Goal: Transaction & Acquisition: Purchase product/service

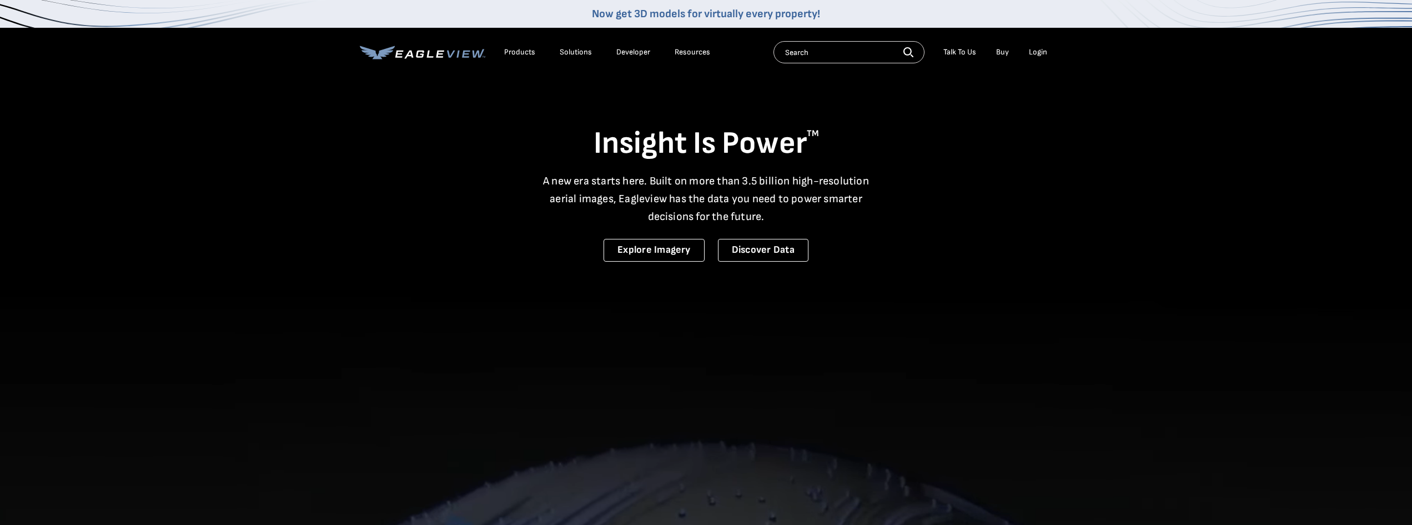
click at [997, 51] on link "Buy" at bounding box center [1002, 52] width 13 height 10
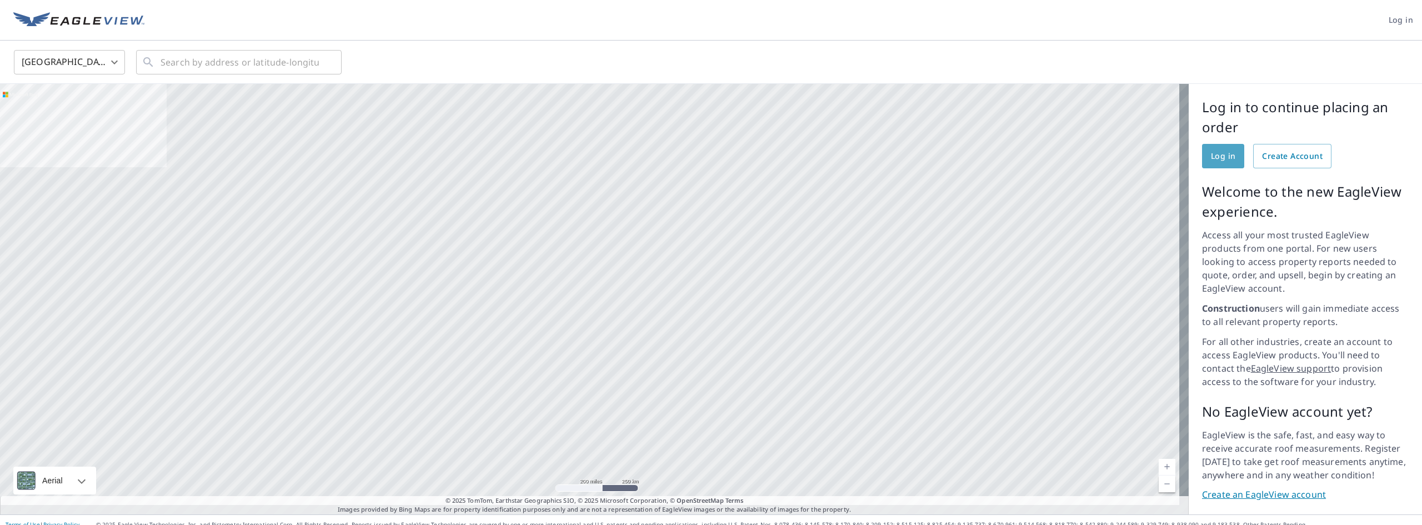
click at [1217, 152] on span "Log in" at bounding box center [1223, 156] width 24 height 14
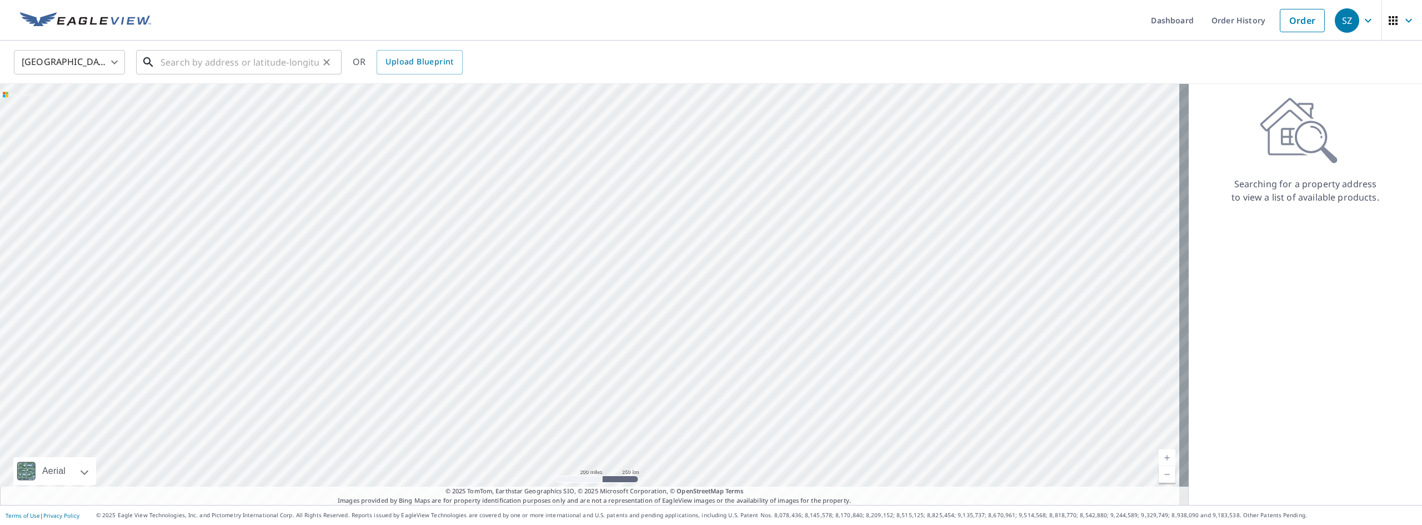
click at [295, 62] on input "text" at bounding box center [239, 62] width 158 height 31
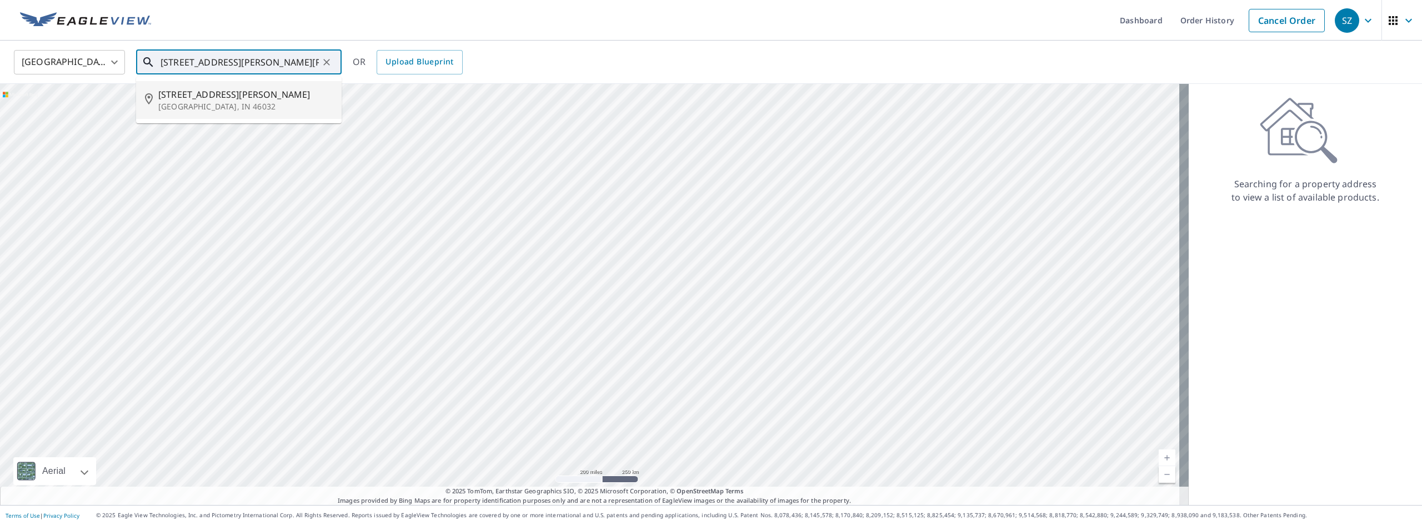
click at [179, 86] on li "1610 Quail Glen Ct Carmel, IN 46032" at bounding box center [238, 100] width 205 height 38
type input "1610 Quail Glen Ct Carmel, IN 46032"
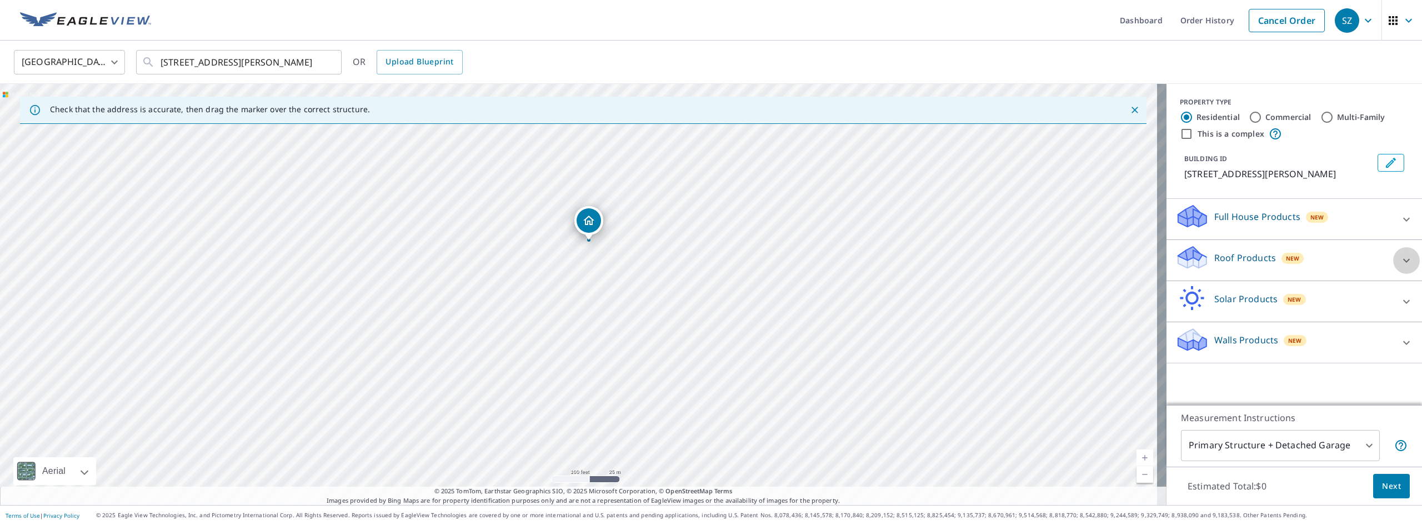
click at [1393, 255] on div at bounding box center [1406, 260] width 27 height 27
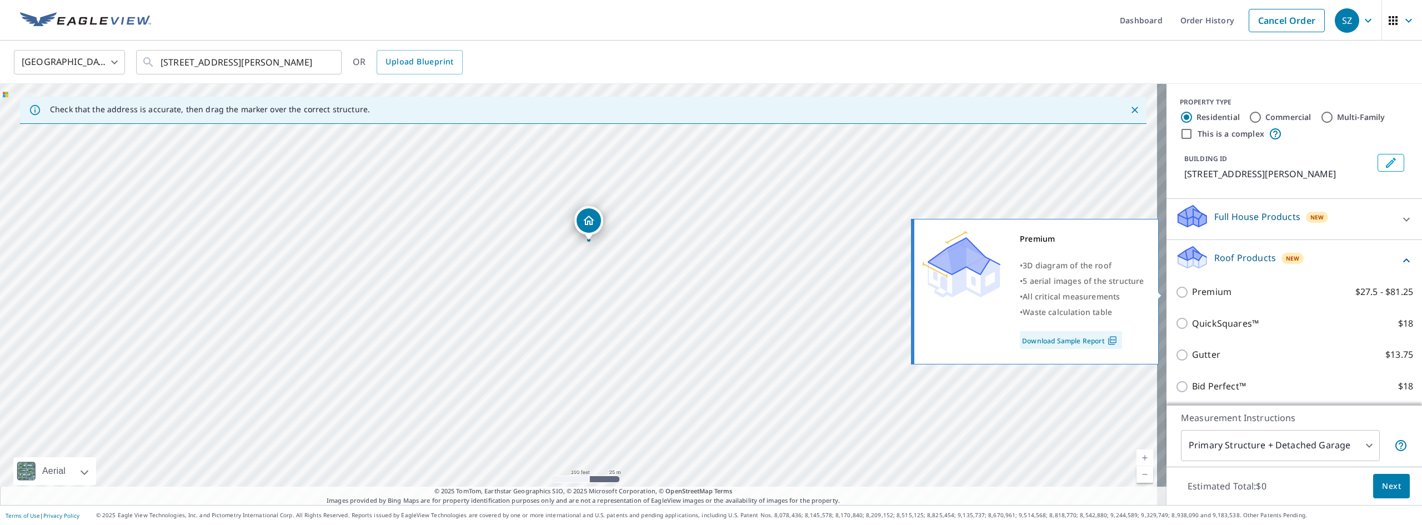
click at [1175, 292] on input "Premium $27.5 - $81.25" at bounding box center [1183, 291] width 17 height 13
checkbox input "true"
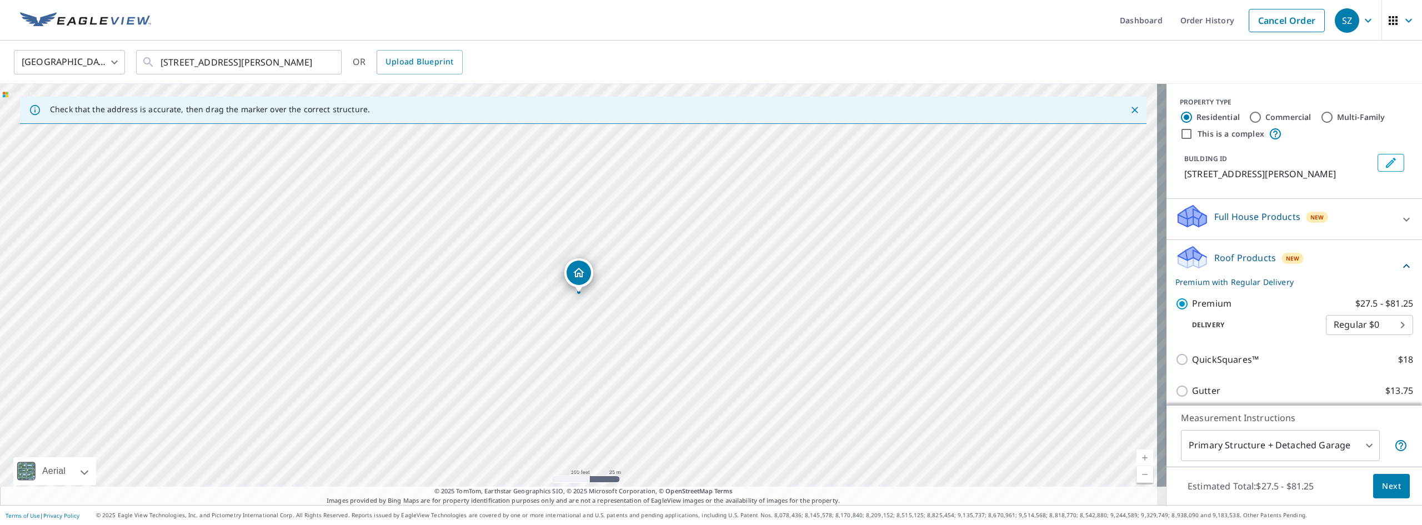
click at [1358, 443] on body "SZ SZ Dashboard Order History Cancel Order SZ United States US ​ 1610 Quail Gle…" at bounding box center [711, 262] width 1422 height 525
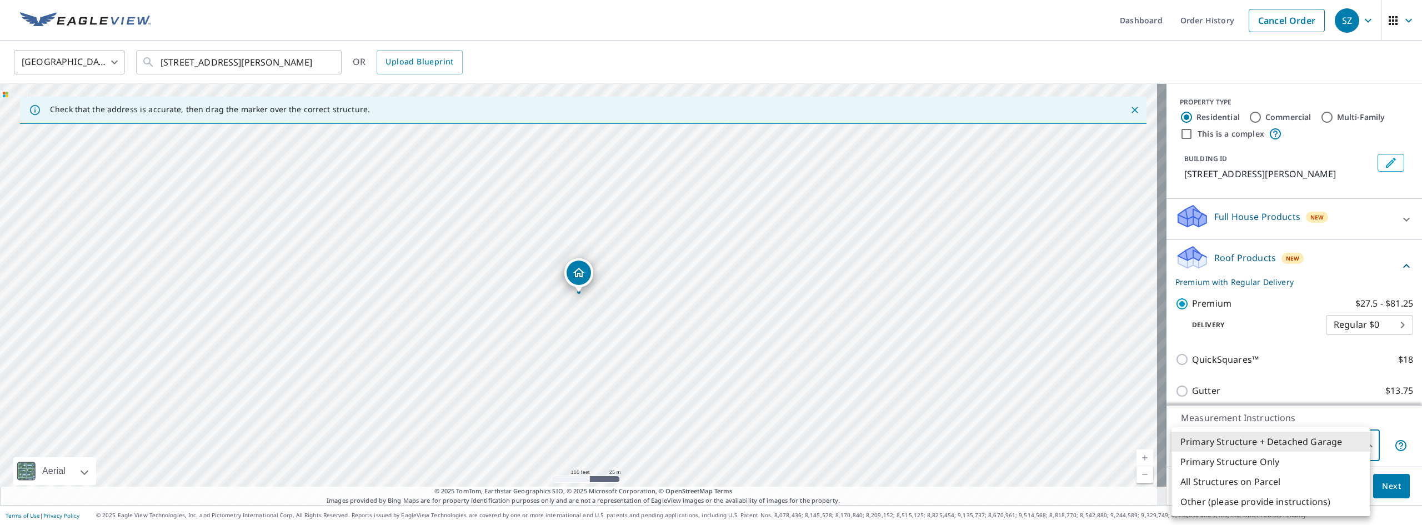
click at [1274, 484] on li "All Structures on Parcel" at bounding box center [1270, 481] width 199 height 20
type input "3"
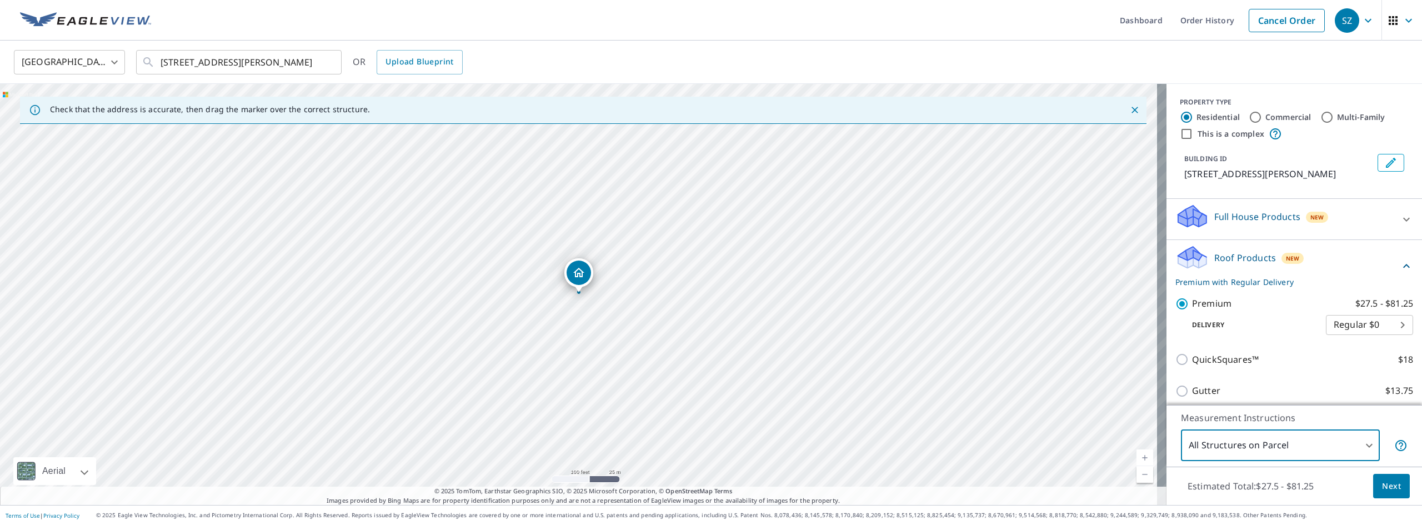
click at [1387, 483] on span "Next" at bounding box center [1391, 486] width 19 height 14
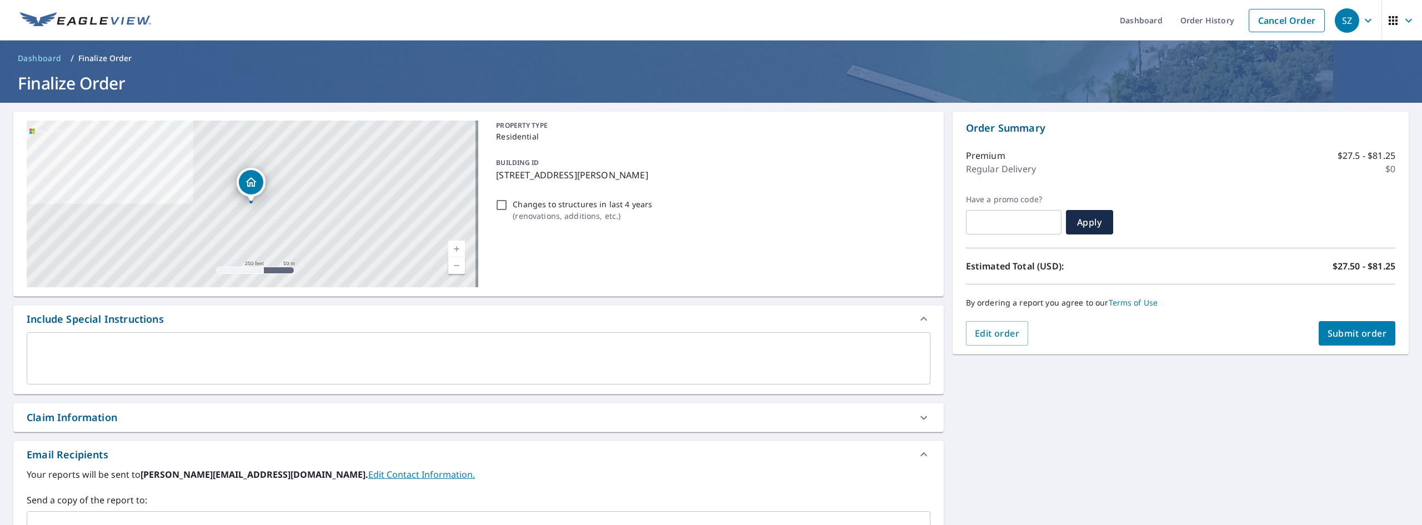
click at [403, 412] on div "Claim Information" at bounding box center [468, 417] width 883 height 15
checkbox input "true"
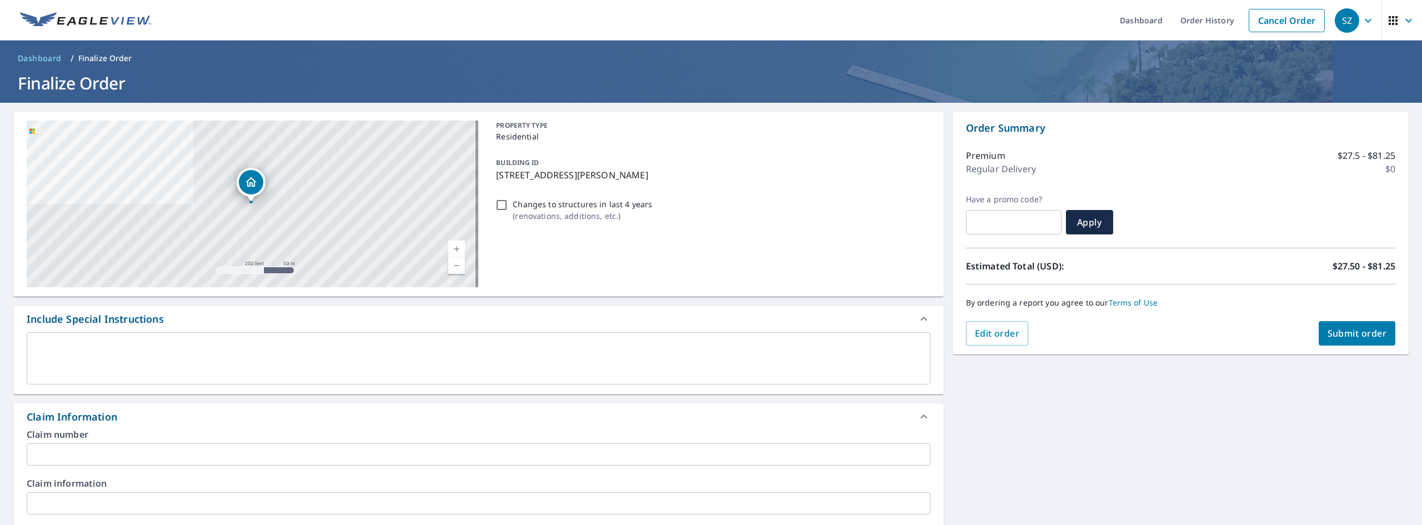
click at [375, 453] on input "text" at bounding box center [478, 454] width 903 height 22
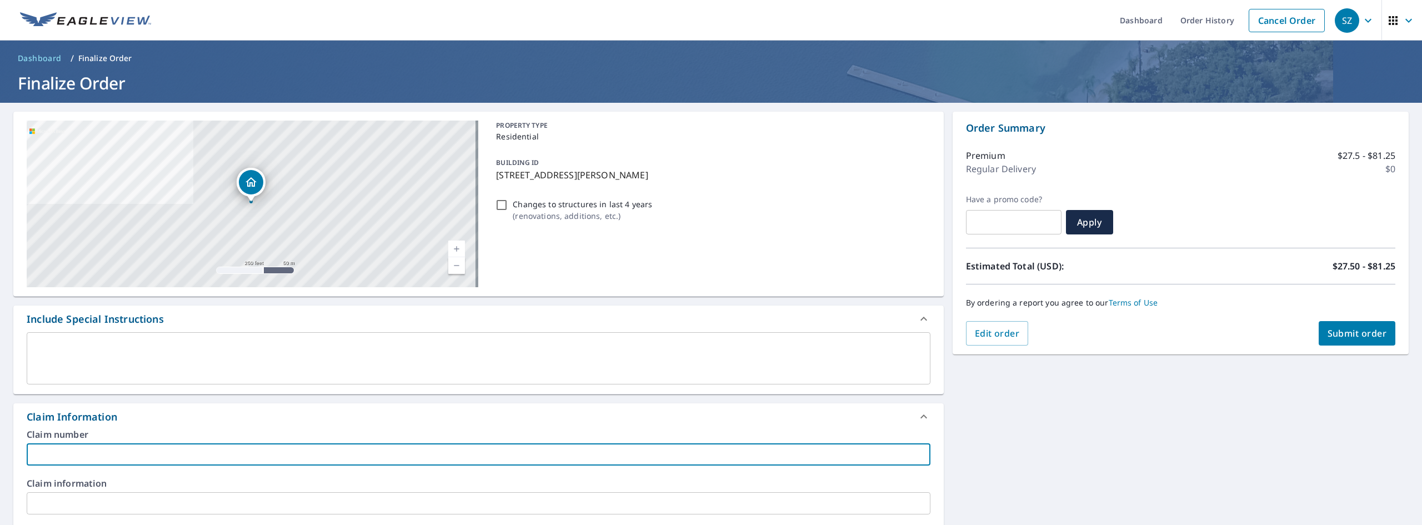
type input "M"
checkbox input "true"
type input "Mu"
checkbox input "true"
type input "Mur"
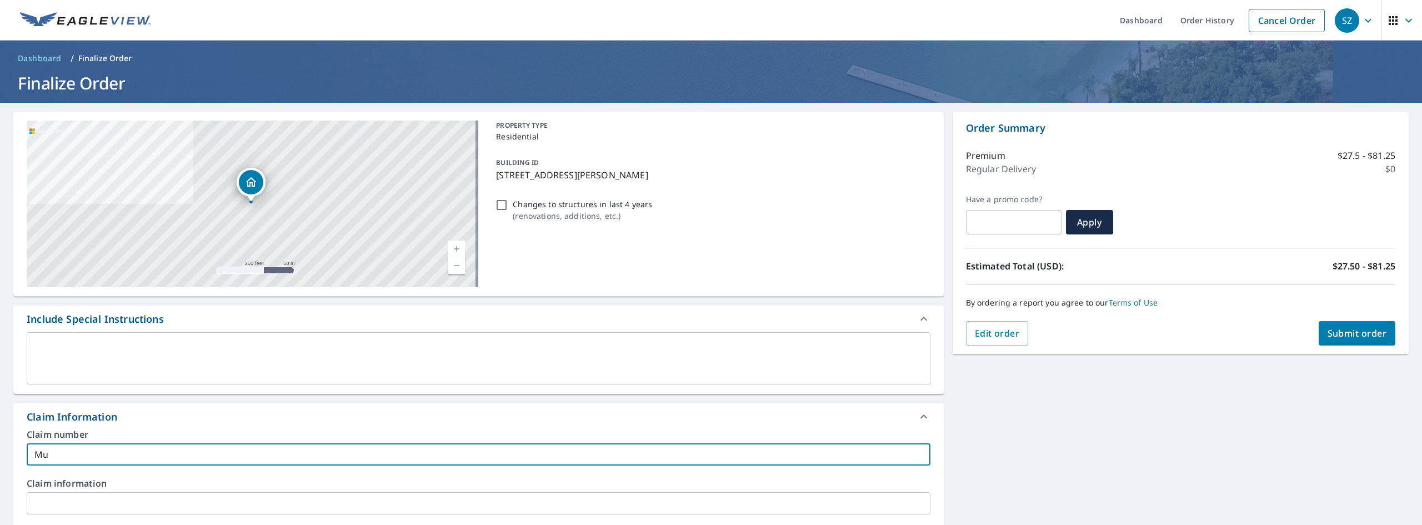
checkbox input "true"
type input "Murn"
checkbox input "true"
type input "Murna"
checkbox input "true"
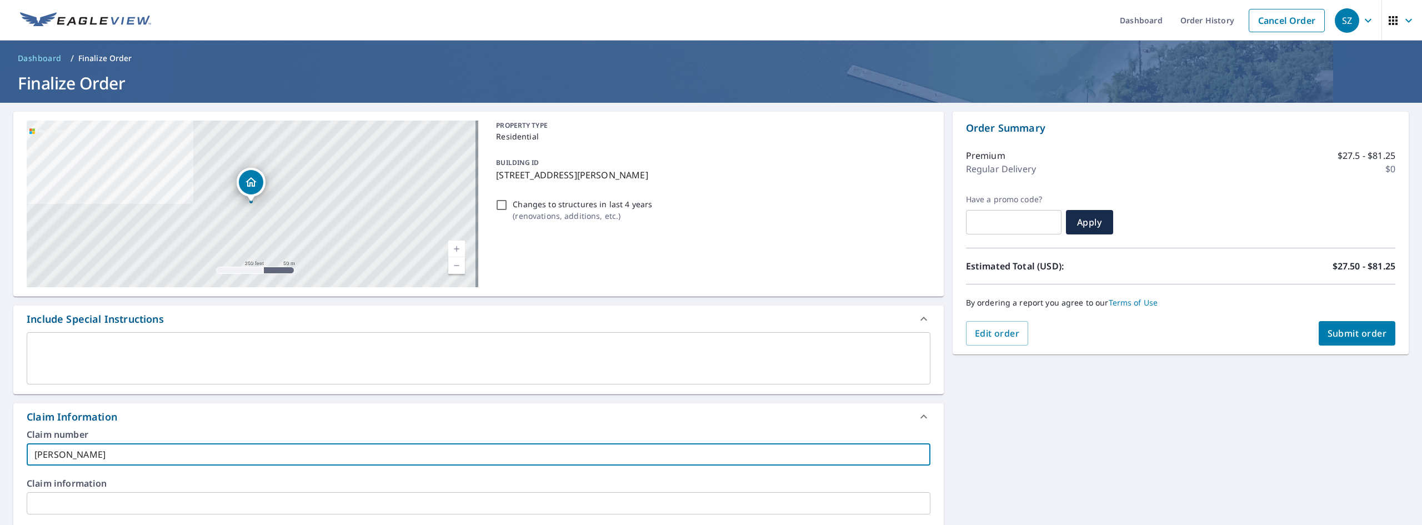
type input "Murnan"
checkbox input "true"
type input "Murnane"
checkbox input "true"
type input "Murnane/"
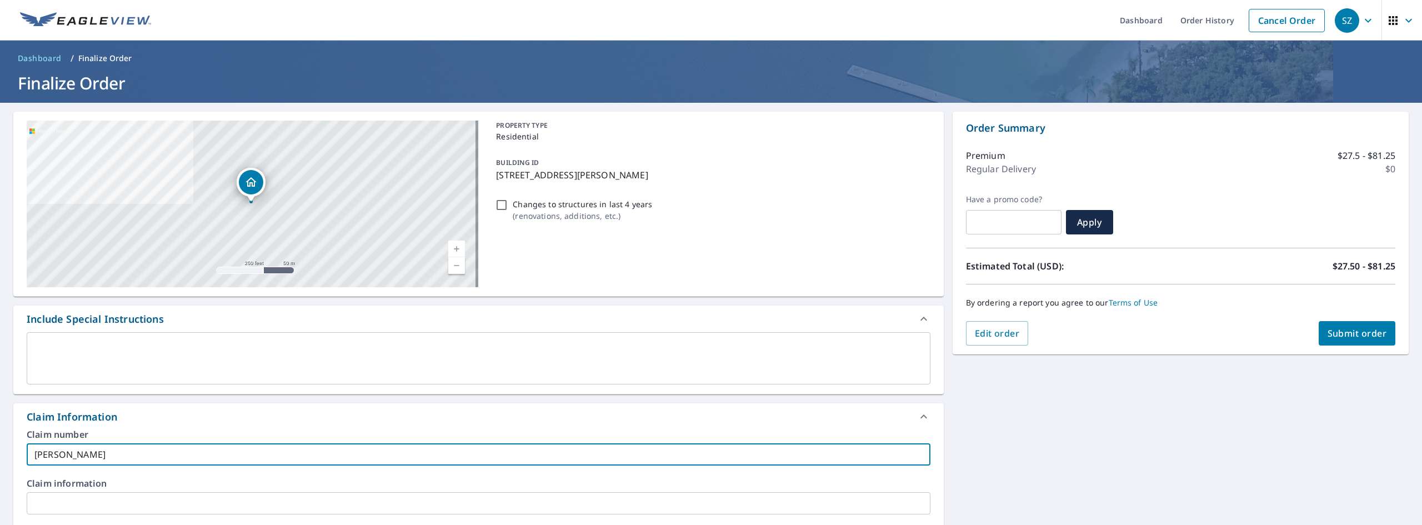
checkbox input "true"
type input "Murnane/"
checkbox input "true"
type input "Murnane/"
checkbox input "true"
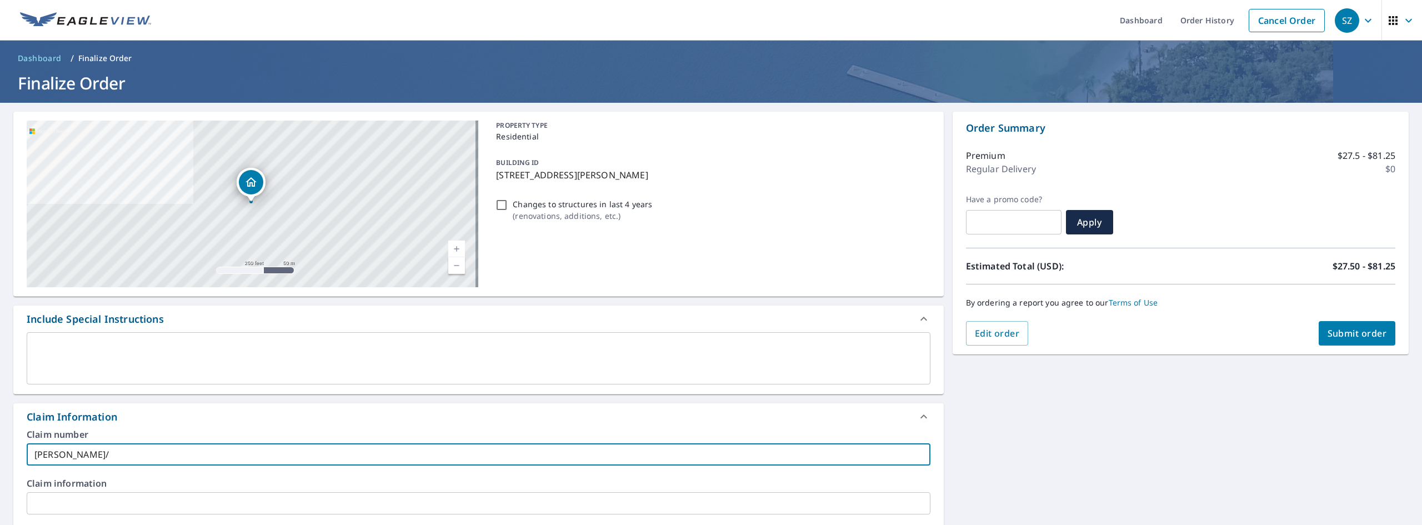
type input "Murnane/Q"
checkbox input "true"
type input "Murnane/Qu"
checkbox input "true"
type input "Murnane/Qua"
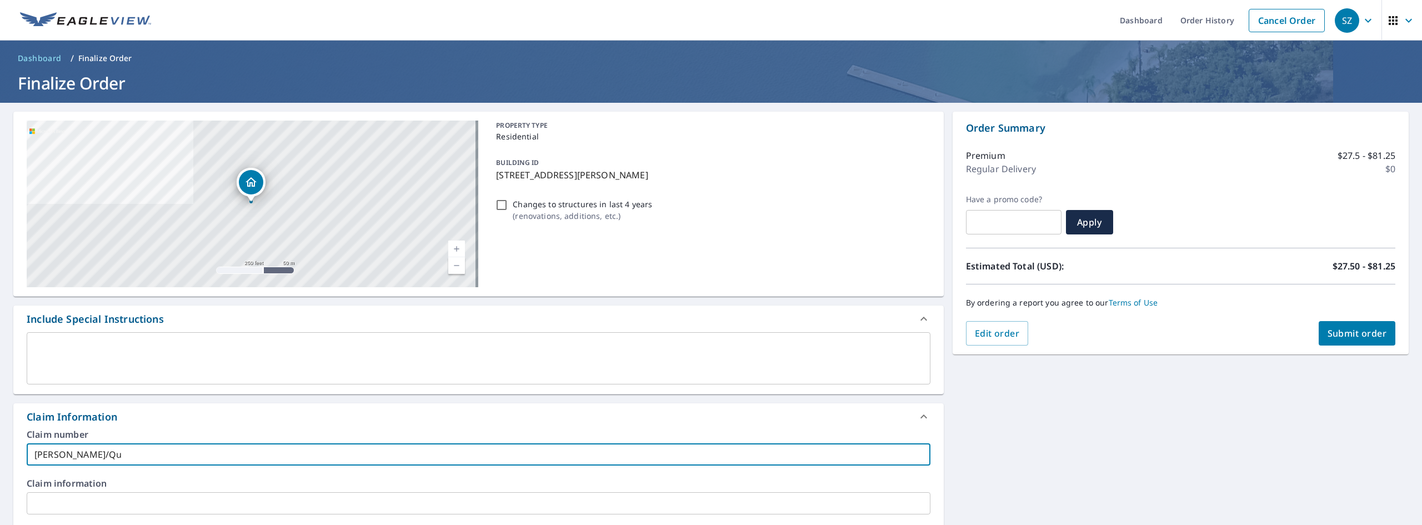
checkbox input "true"
type input "Murnane/Quai"
checkbox input "true"
type input "Murnane/Quail"
checkbox input "true"
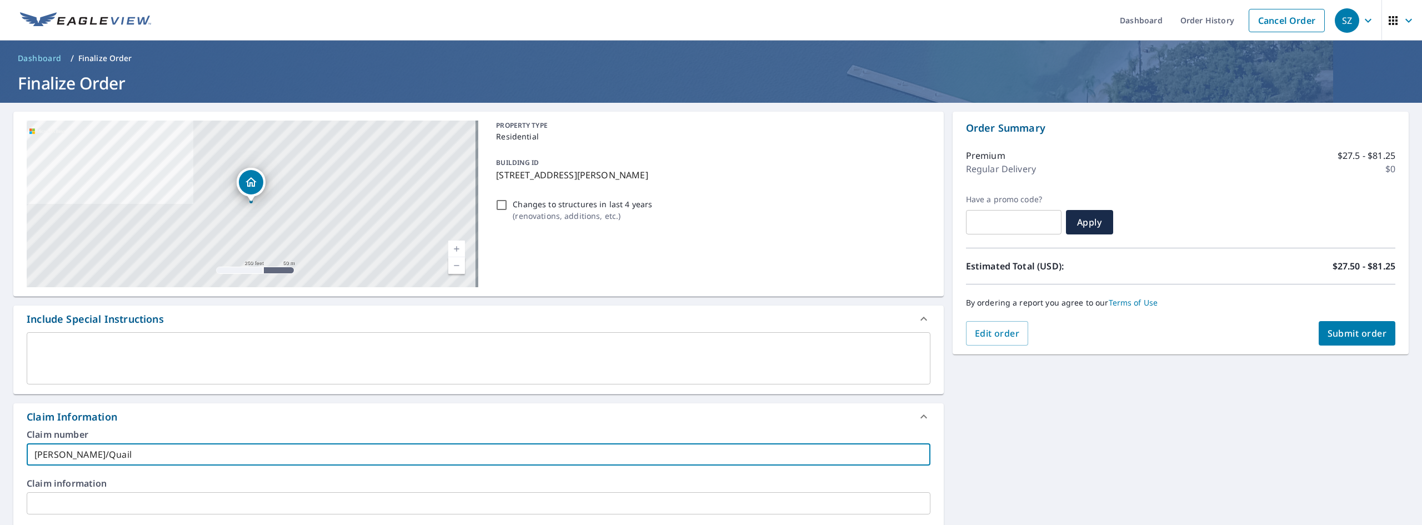
type input "Murnane/Quail"
checkbox input "true"
type input "Murnane/Quail G"
checkbox input "true"
type input "Murnane/Quail Gl"
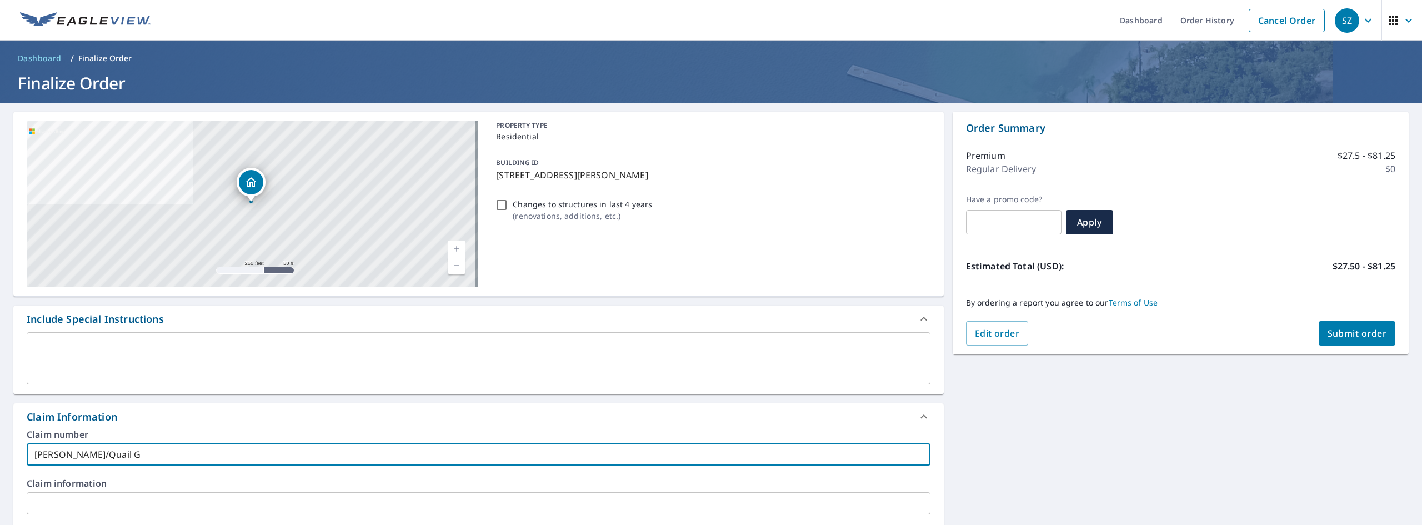
checkbox input "true"
type input "Murnane/Quail Gle"
checkbox input "true"
type input "Murnane/Quail Glen"
checkbox input "true"
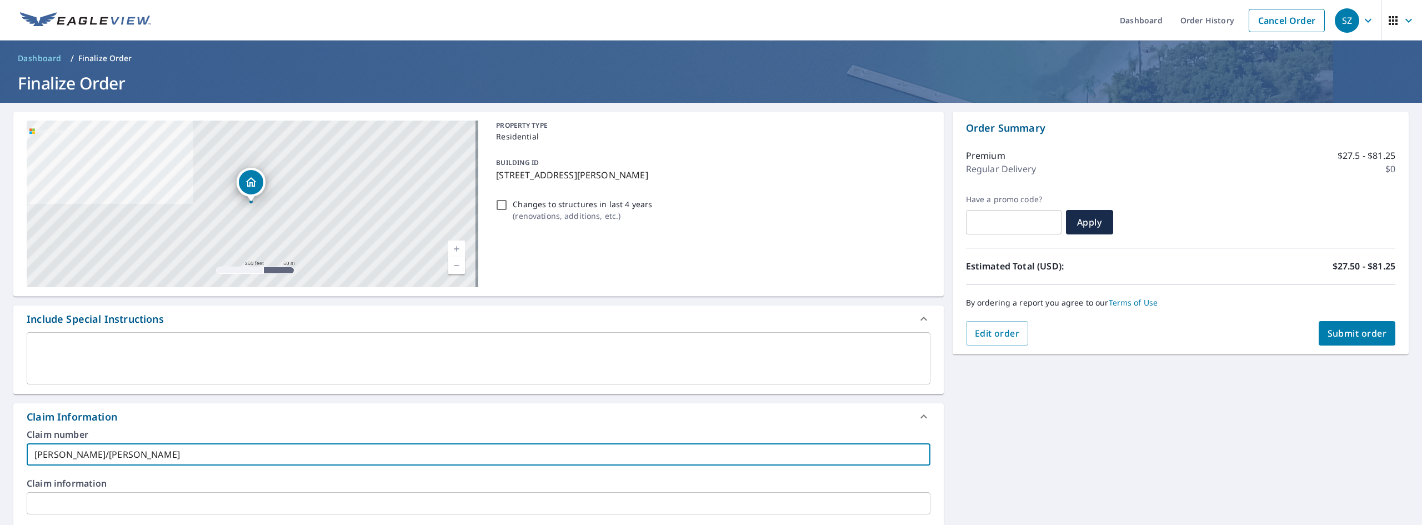
type input "Murnane/Quail Glen"
checkbox input "true"
type input "Murnane/Quail Glen A"
checkbox input "true"
type input "Murnane/Quail Glen Al"
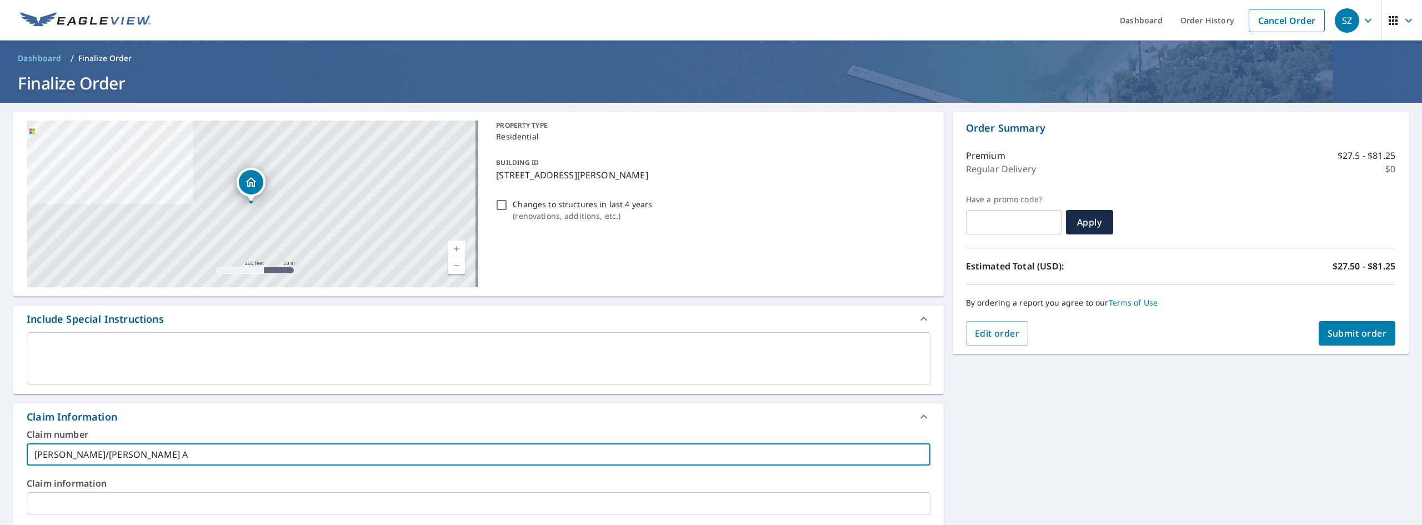
checkbox input "true"
type input "Murnane/Quail Glen Alb"
checkbox input "true"
type input "Murnane/Quail Glen Albr"
checkbox input "true"
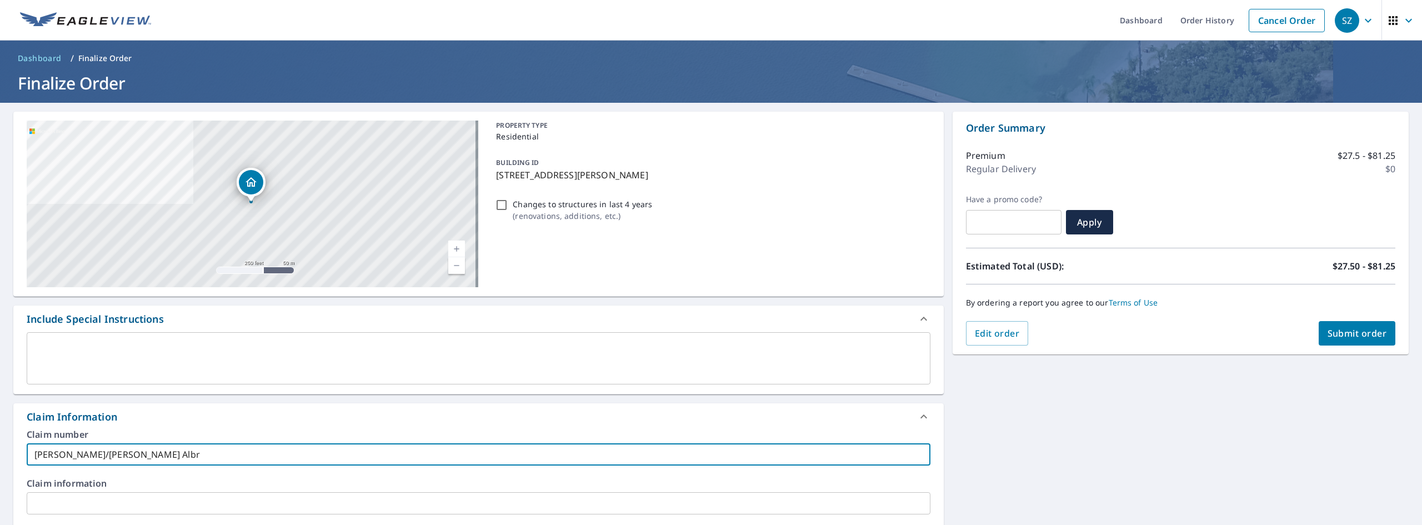
type input "Murnane/Quail Glen Albre"
checkbox input "true"
type input "Murnane/Quail Glen Albrec"
checkbox input "true"
type input "Murnane/Quail Glen Albrech"
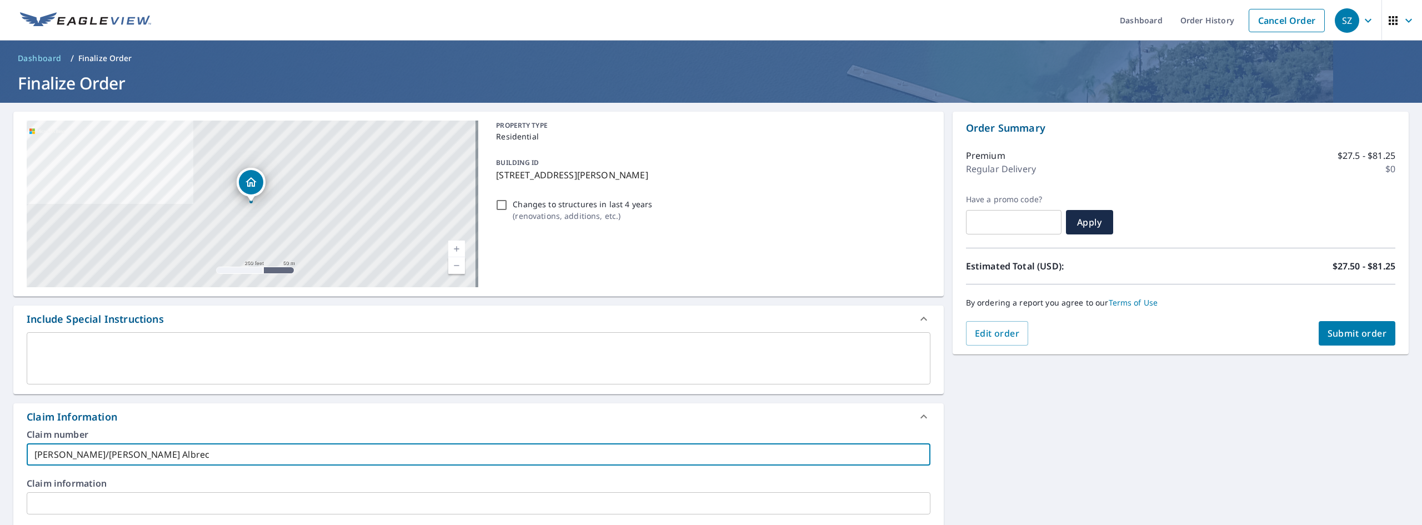
checkbox input "true"
type input "Murnane/Quail Glen Albrecht"
checkbox input "true"
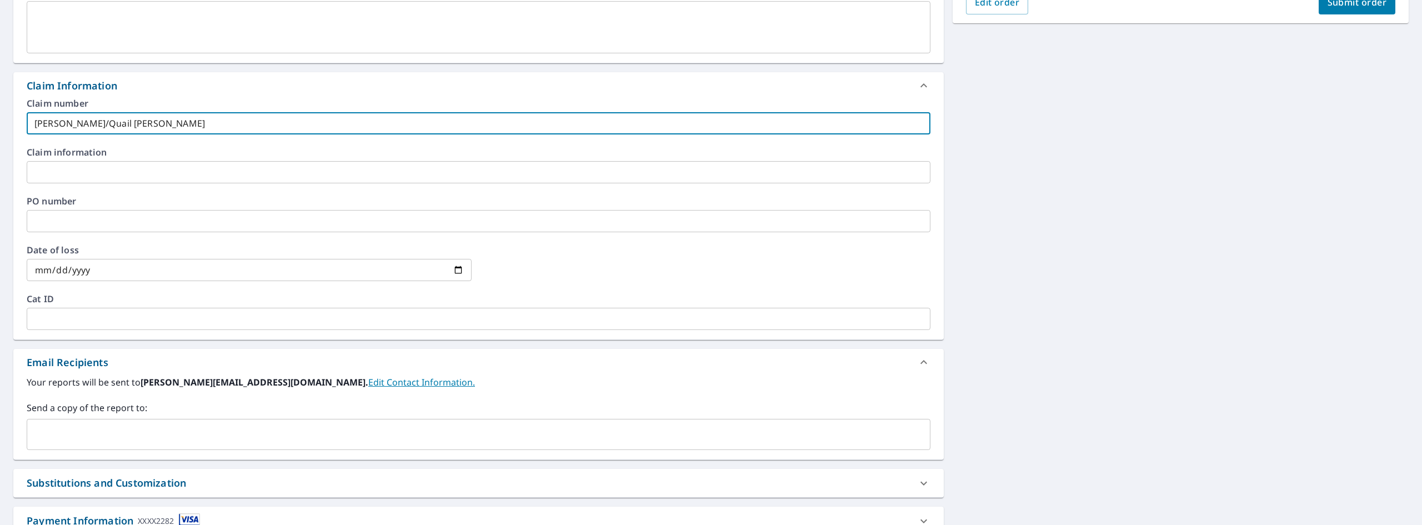
scroll to position [389, 0]
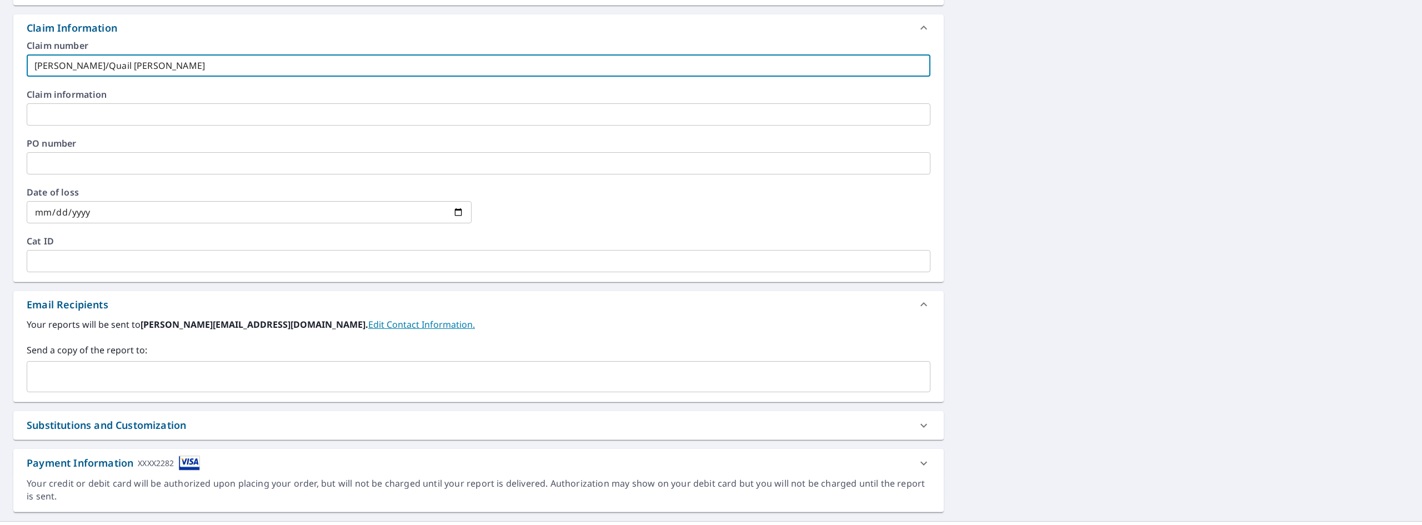
type input "Murnane/Quail Glen Albrecht"
click at [320, 383] on input "text" at bounding box center [470, 376] width 877 height 21
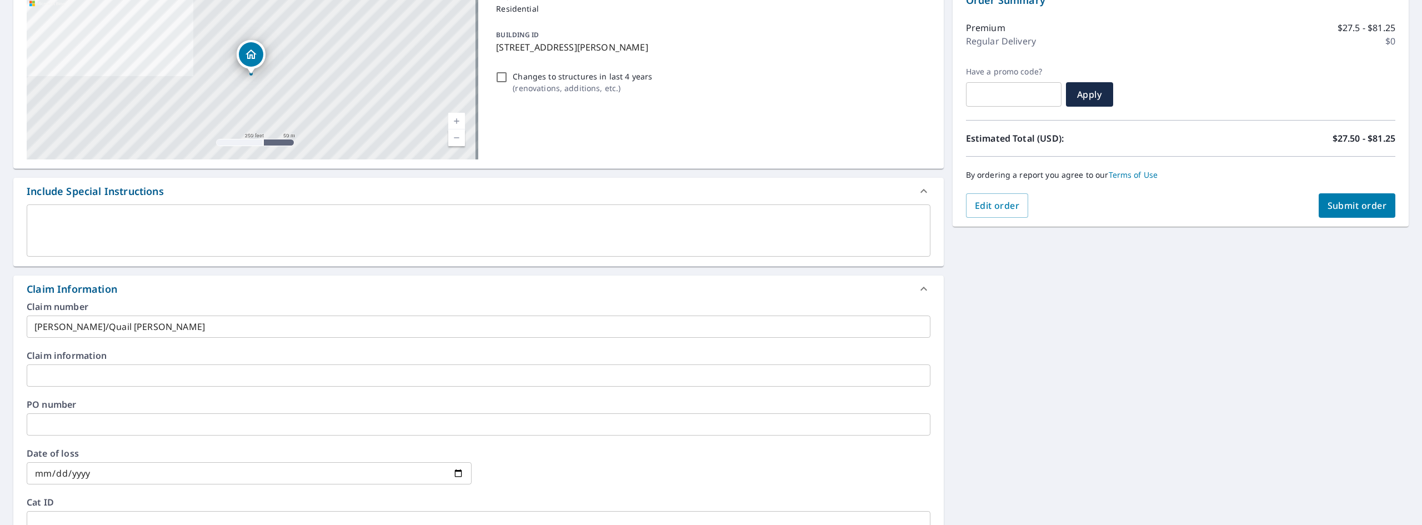
scroll to position [127, 0]
type input "marc@restorteam.com"
click at [1336, 205] on span "Submit order" at bounding box center [1356, 206] width 59 height 12
checkbox input "true"
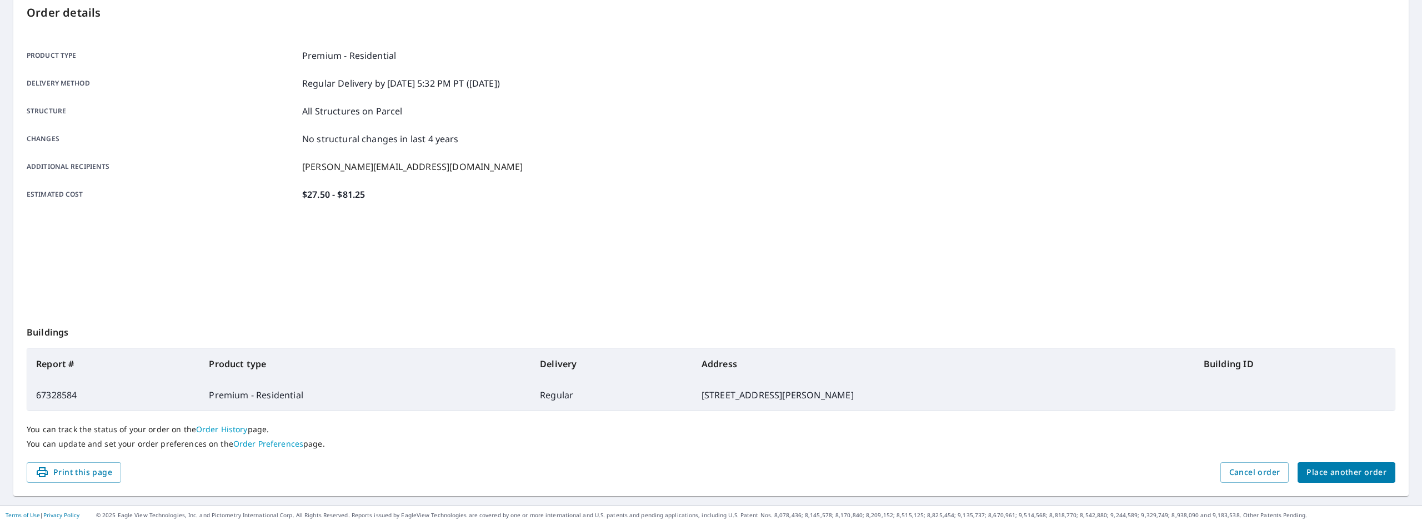
scroll to position [120, 0]
